Goal: Navigation & Orientation: Find specific page/section

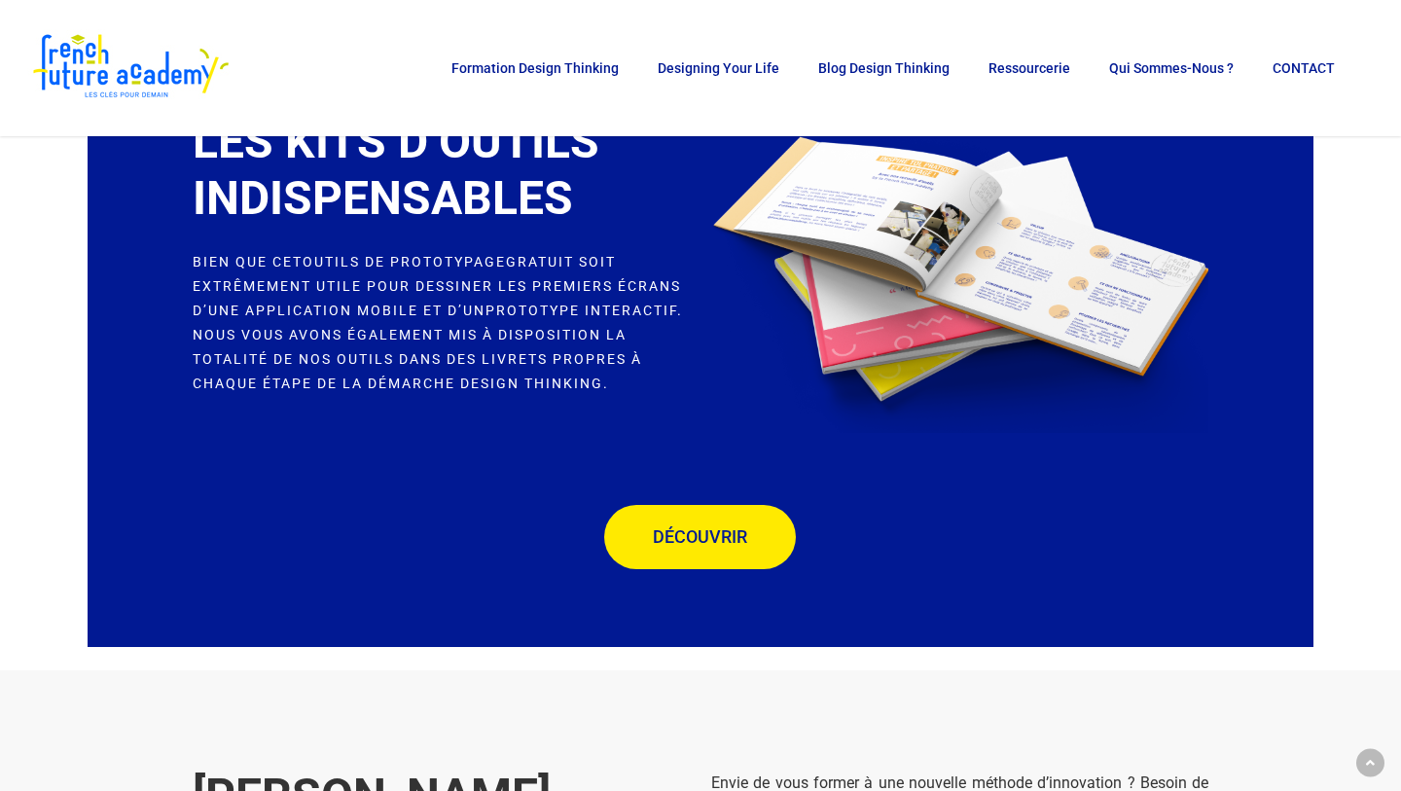
scroll to position [4523, 0]
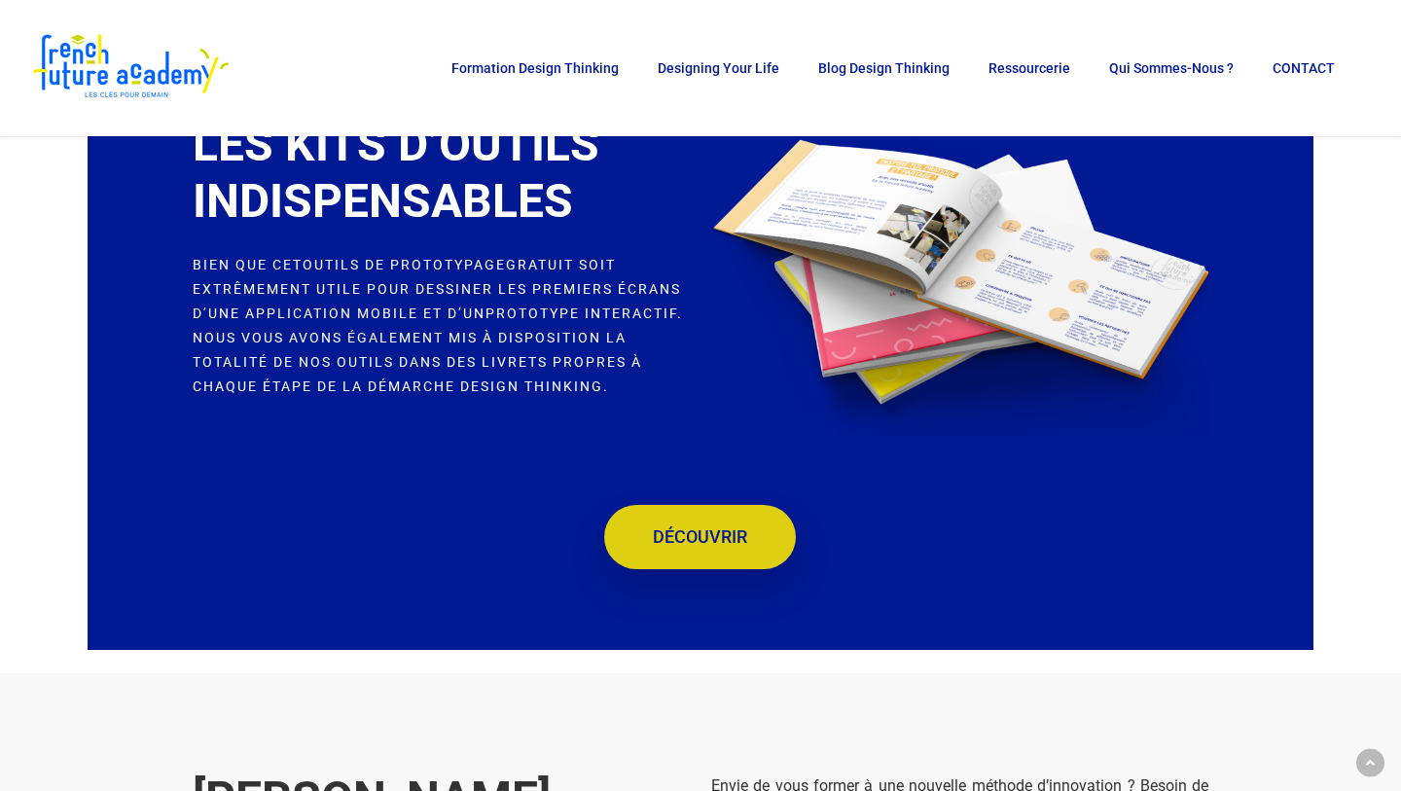
click at [700, 547] on span "DÉCOUVRIR" at bounding box center [700, 536] width 94 height 19
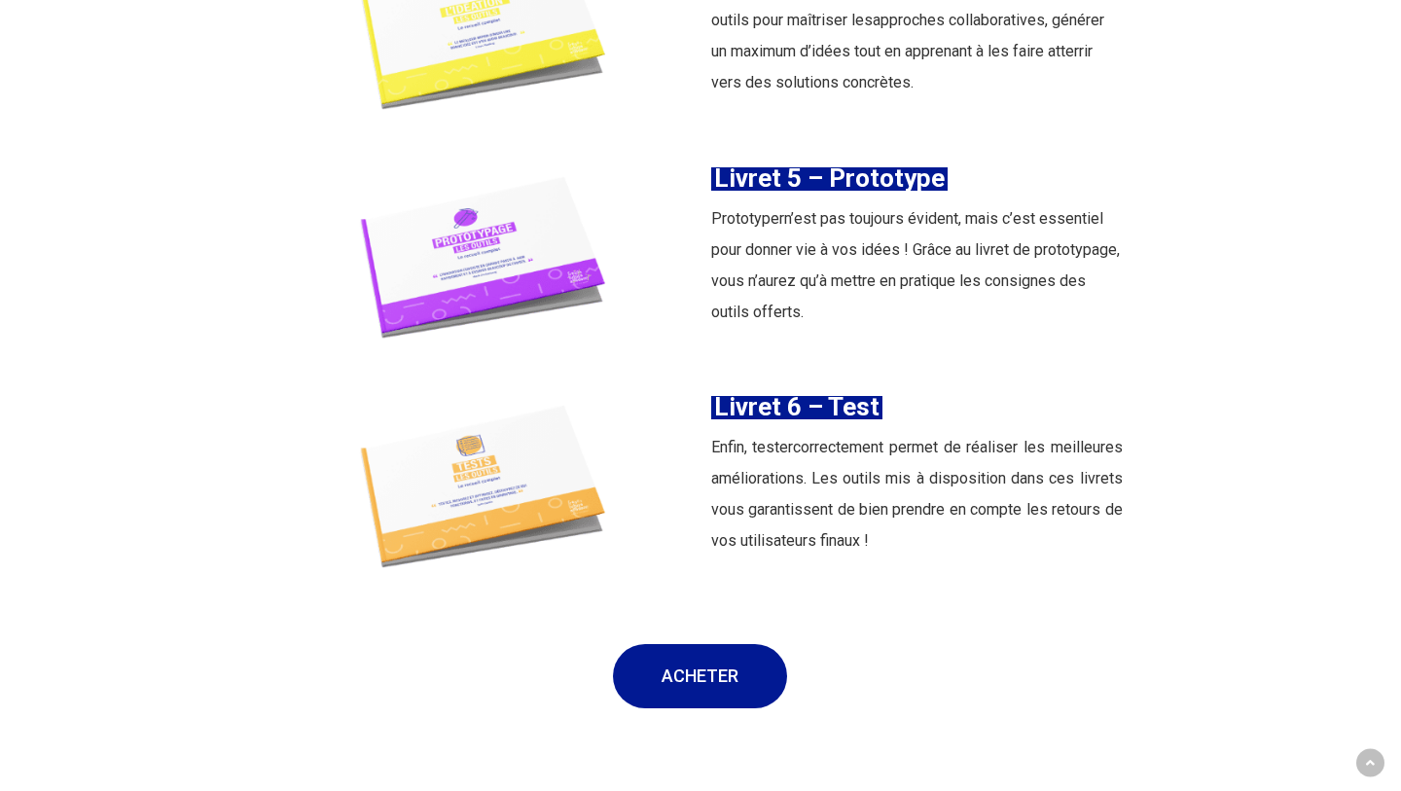
scroll to position [3157, 0]
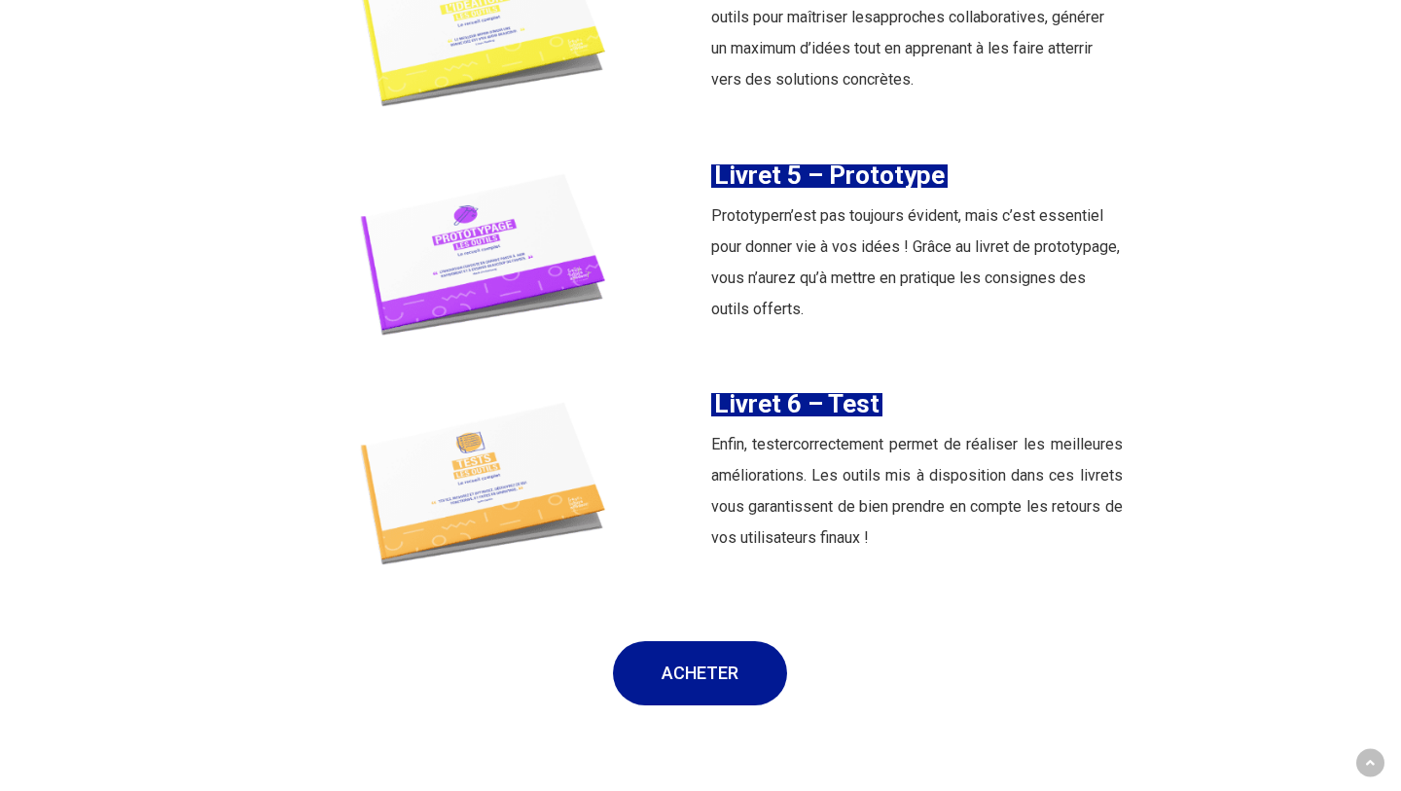
click at [494, 219] on img at bounding box center [484, 260] width 412 height 205
click at [480, 231] on img at bounding box center [484, 260] width 412 height 205
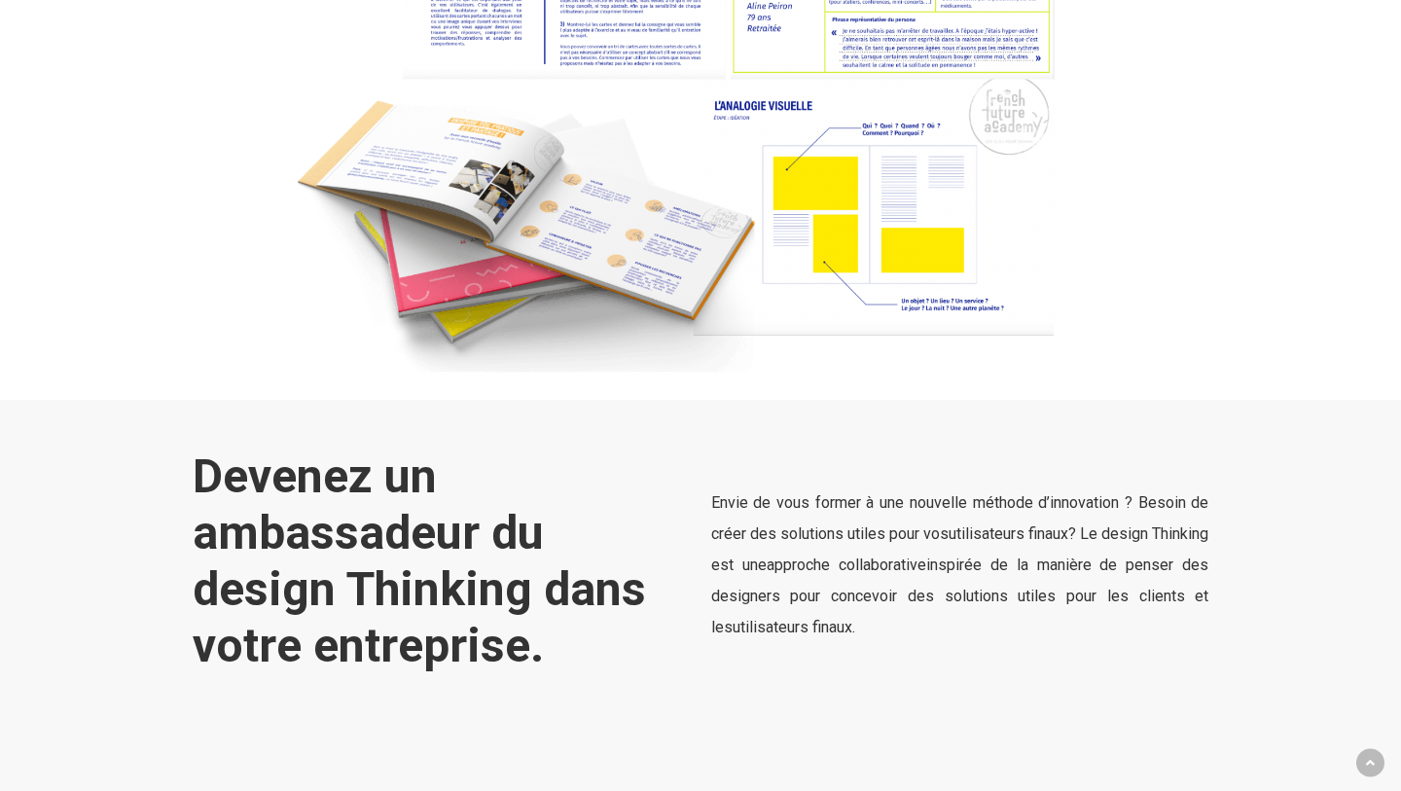
scroll to position [4107, 0]
